Goal: Task Accomplishment & Management: Manage account settings

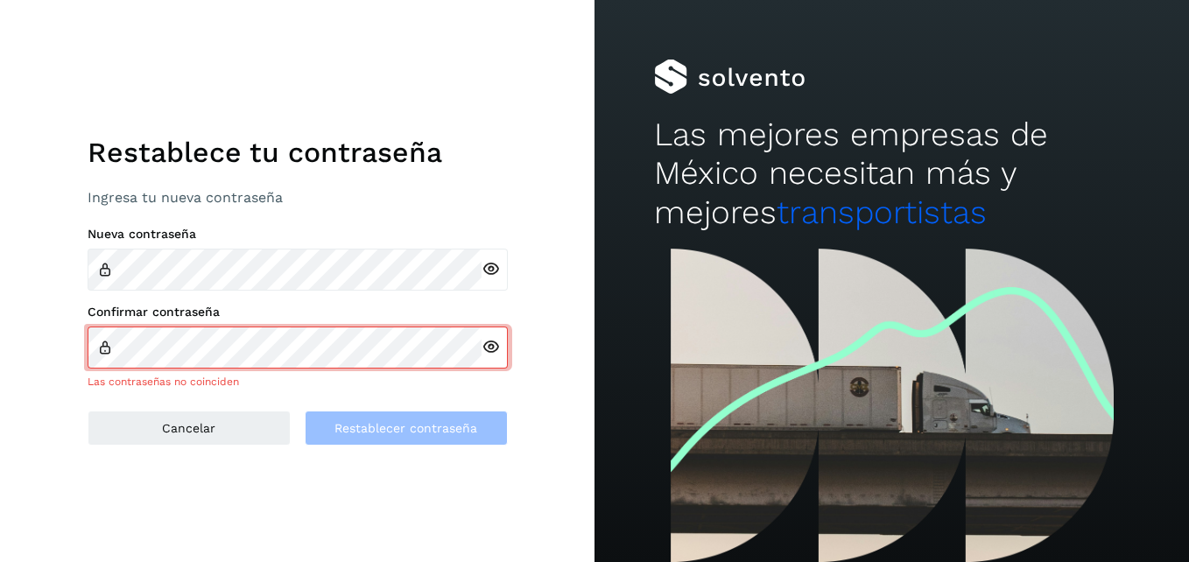
click at [491, 265] on icon at bounding box center [491, 269] width 18 height 18
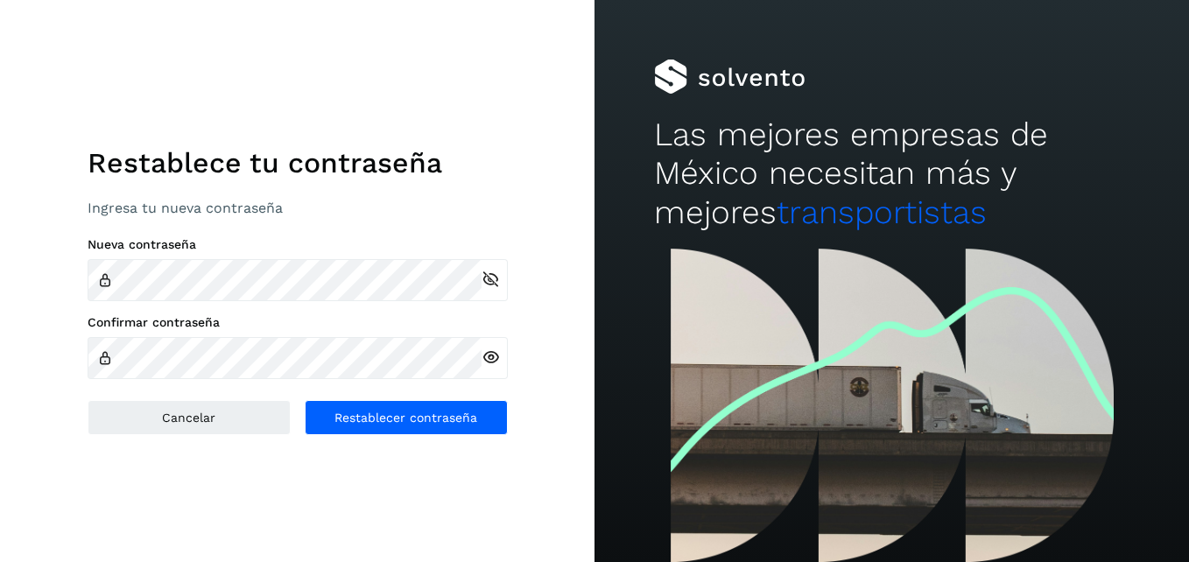
click at [489, 356] on icon at bounding box center [491, 357] width 18 height 18
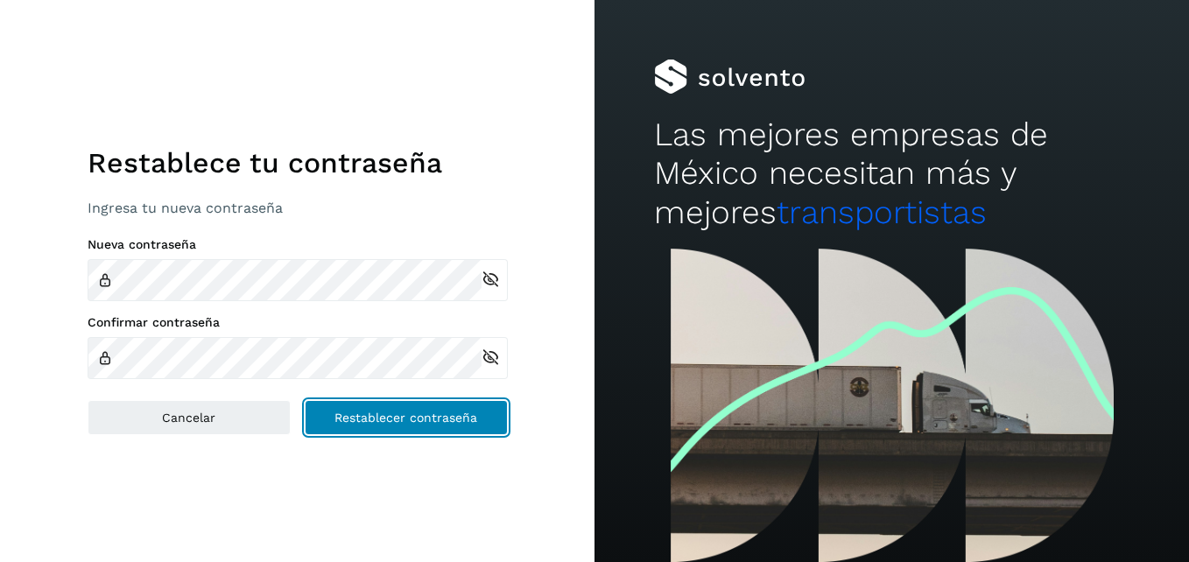
click at [397, 414] on span "Restablecer contraseña" at bounding box center [405, 417] width 143 height 12
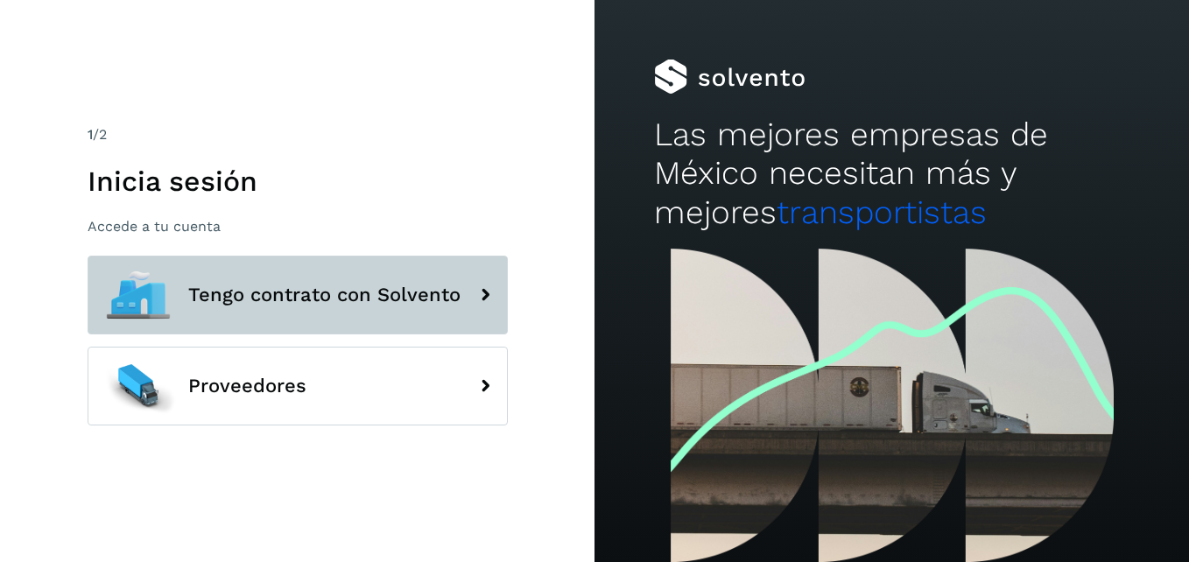
click at [394, 285] on span "Tengo contrato con Solvento" at bounding box center [324, 295] width 272 height 21
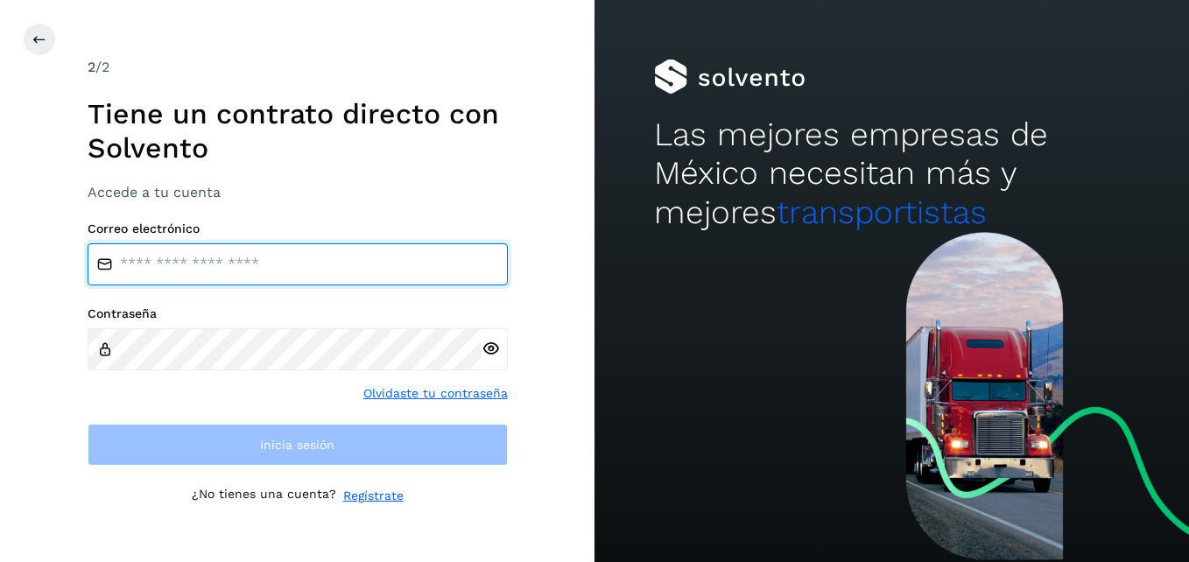
type input "**********"
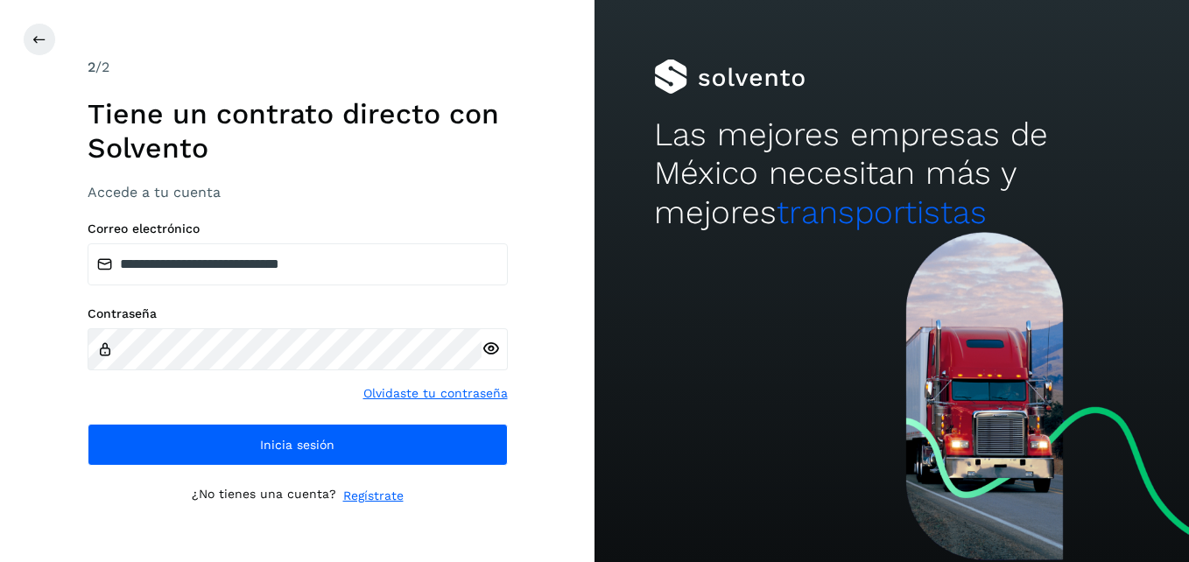
click at [490, 351] on icon at bounding box center [491, 349] width 18 height 18
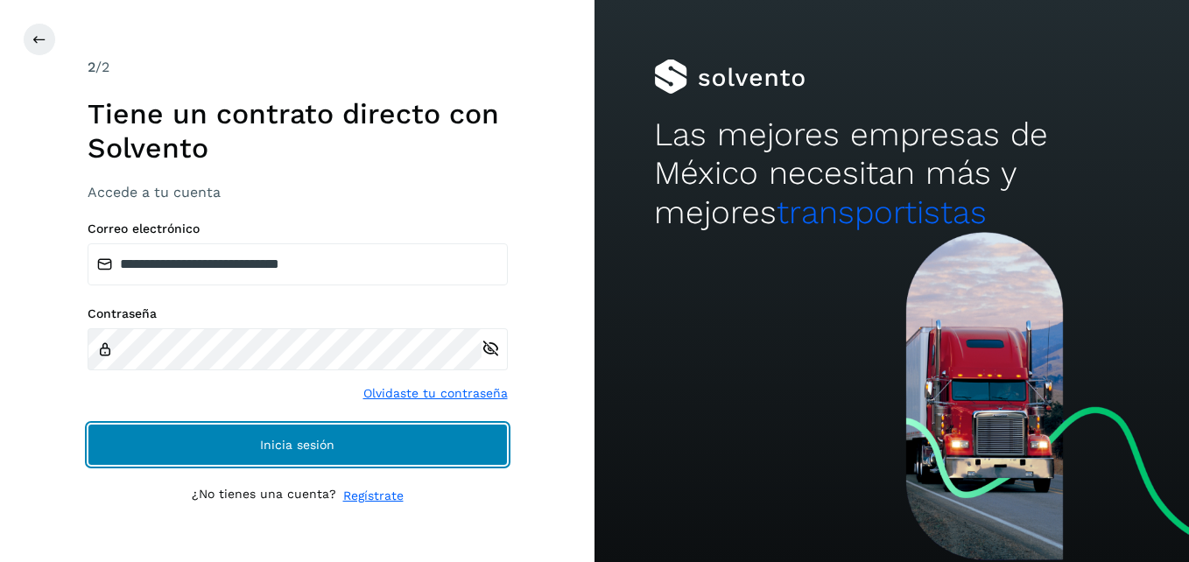
click at [375, 455] on button "Inicia sesión" at bounding box center [298, 445] width 420 height 42
